Goal: Transaction & Acquisition: Purchase product/service

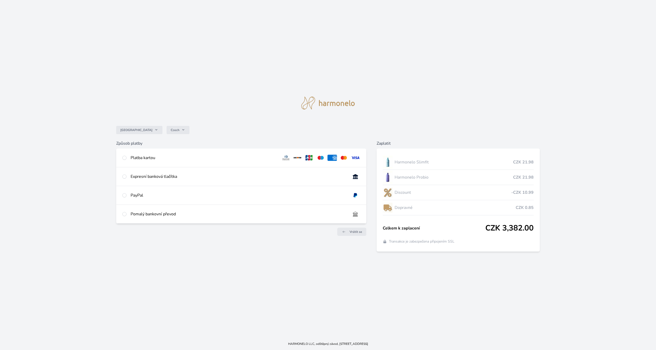
click at [129, 157] on div "Platba kartou" at bounding box center [241, 158] width 250 height 19
radio input "true"
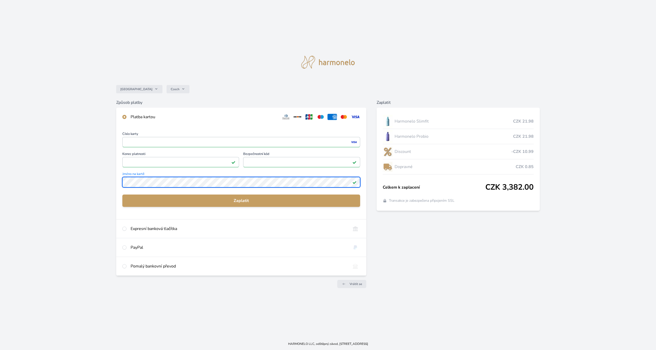
click at [74, 190] on div "Česko Czech Způsob platby Platba kartou Číslo karty <p>Your browser does not su…" at bounding box center [328, 169] width 656 height 338
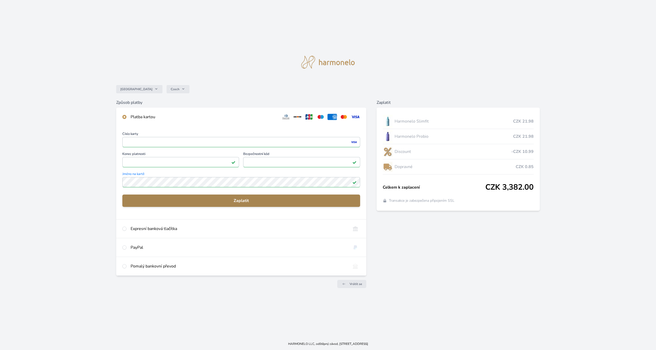
click at [244, 200] on span "Zaplatit" at bounding box center [242, 201] width 230 height 6
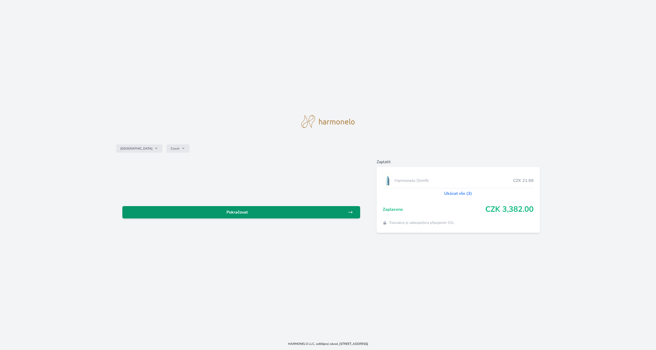
click at [249, 210] on span "Pokračovat" at bounding box center [237, 212] width 221 height 6
